Goal: Find contact information: Find contact information

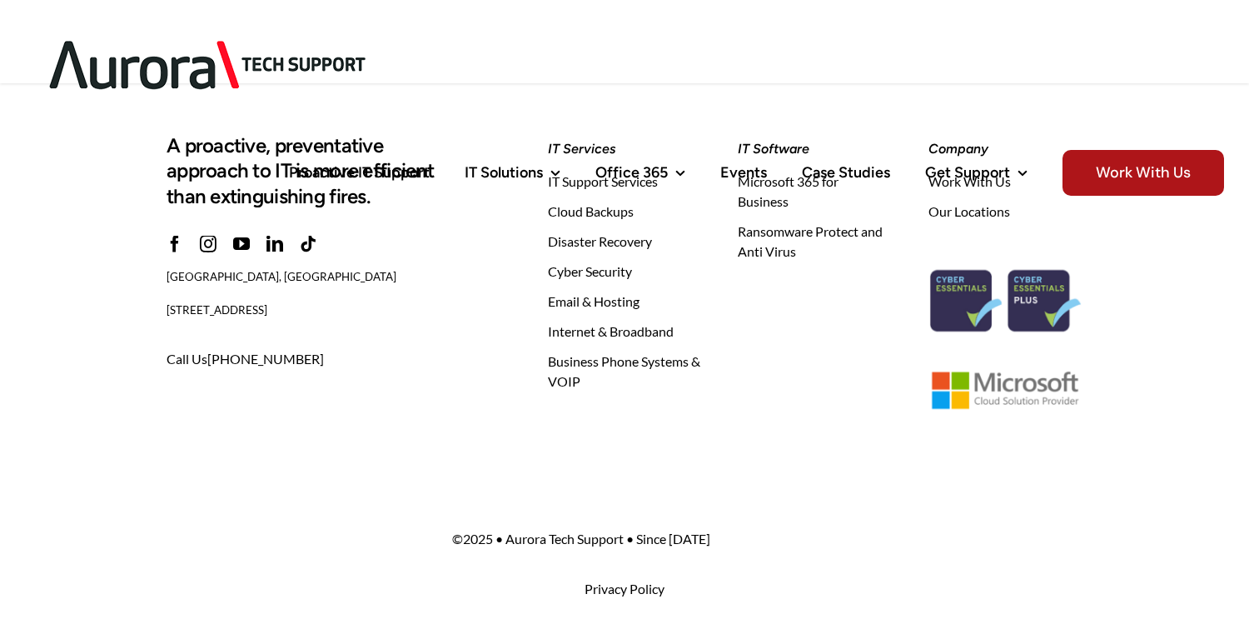
scroll to position [5273, 0]
drag, startPoint x: 207, startPoint y: 272, endPoint x: 261, endPoint y: 281, distance: 54.8
click at [261, 281] on span "[GEOGRAPHIC_DATA], [GEOGRAPHIC_DATA]" at bounding box center [282, 275] width 230 height 13
copy span "Leeds, LS1,"
click at [102, 48] on img at bounding box center [208, 65] width 366 height 104
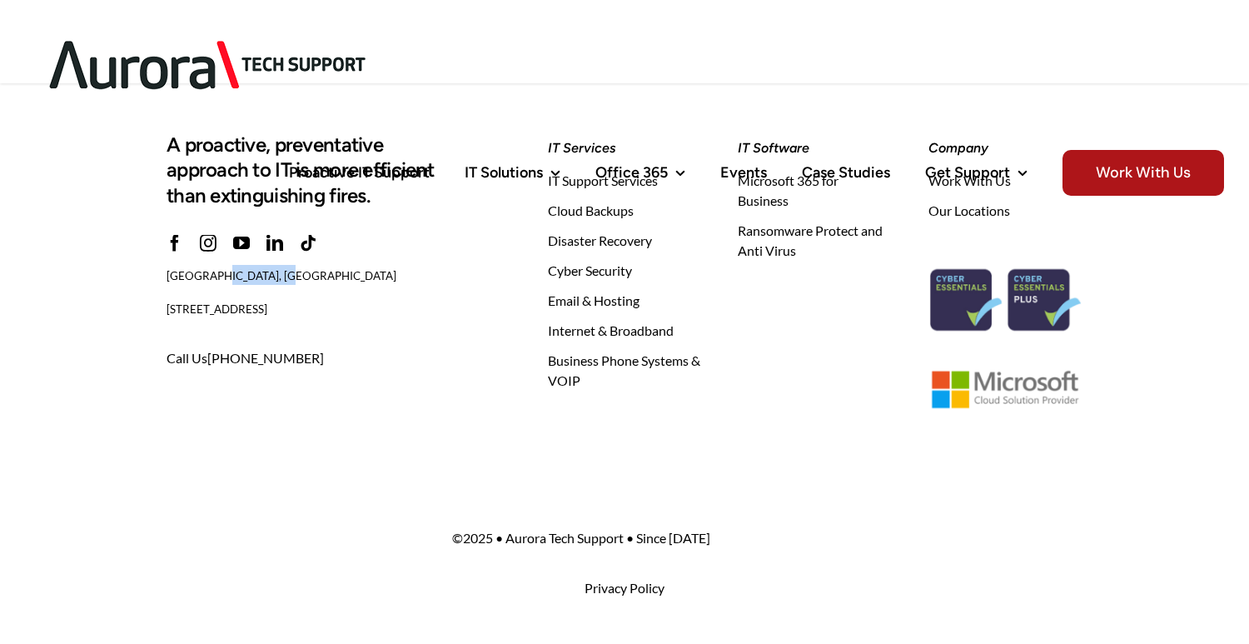
click at [102, 48] on img at bounding box center [208, 65] width 366 height 104
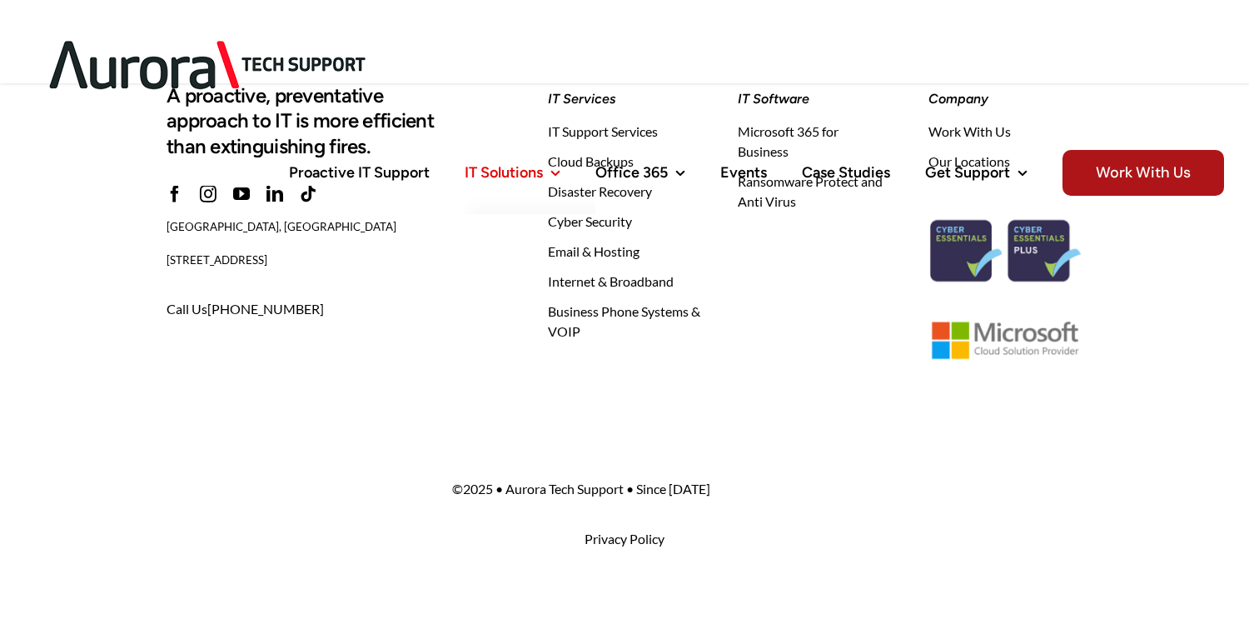
scroll to position [5324, 0]
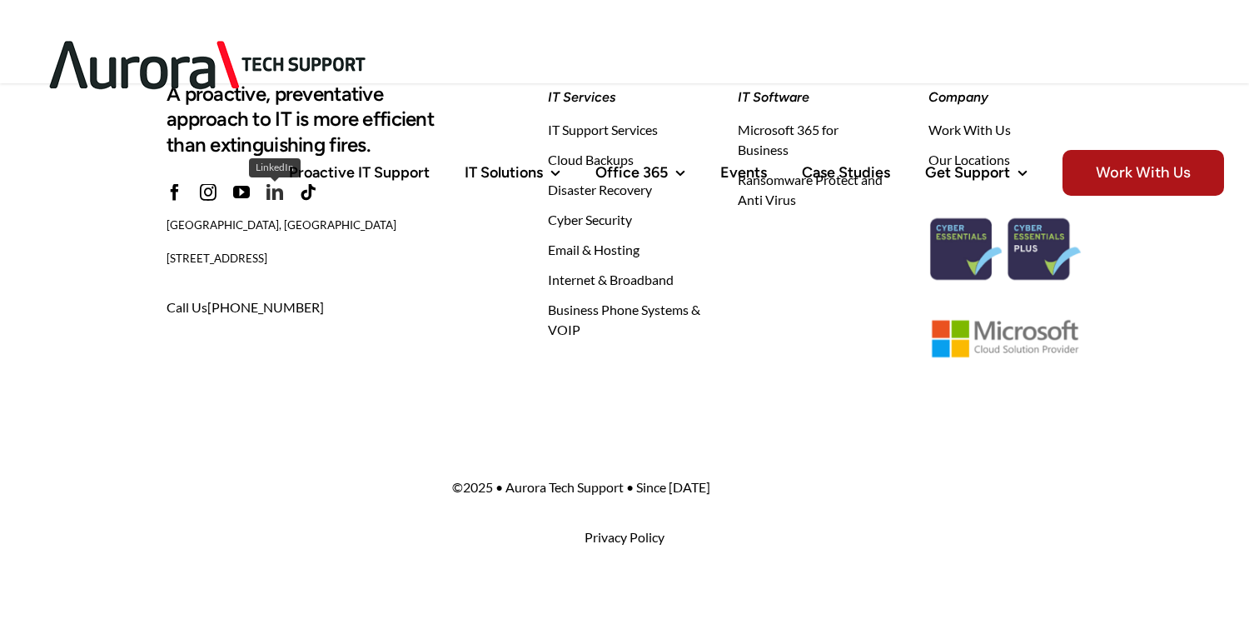
click at [270, 193] on link "linkedin" at bounding box center [275, 192] width 17 height 17
